Goal: Navigation & Orientation: Find specific page/section

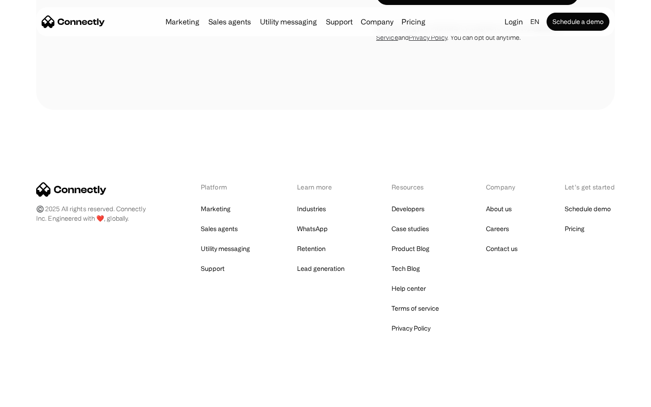
scroll to position [2778, 0]
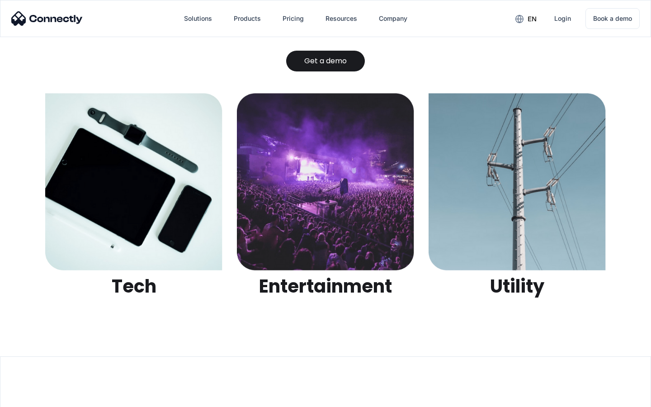
scroll to position [2851, 0]
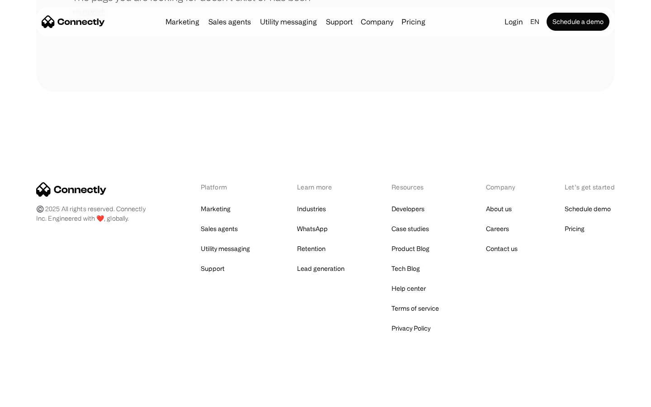
scroll to position [165, 0]
